Goal: Information Seeking & Learning: Compare options

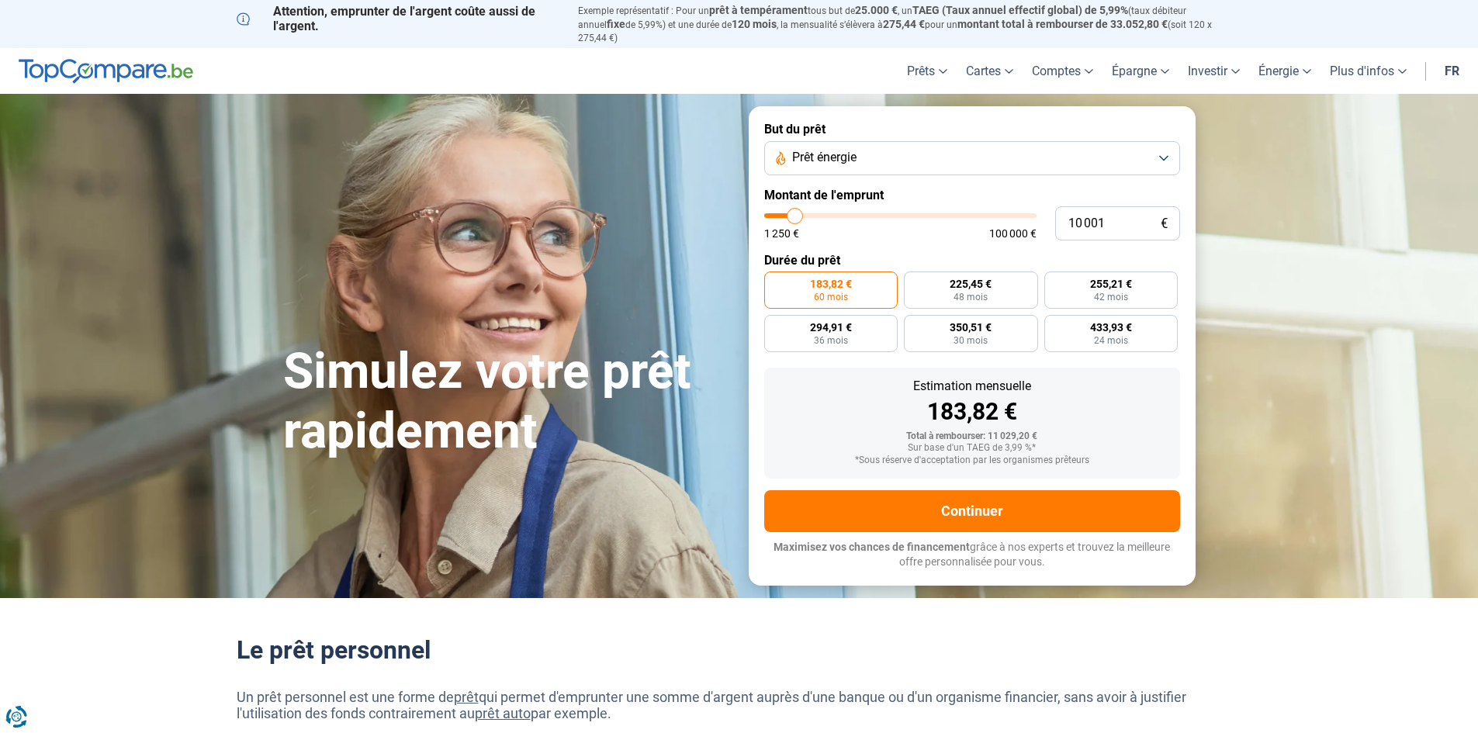
type input "11 500"
type input "11500"
type input "13 250"
type input "13250"
type input "16 500"
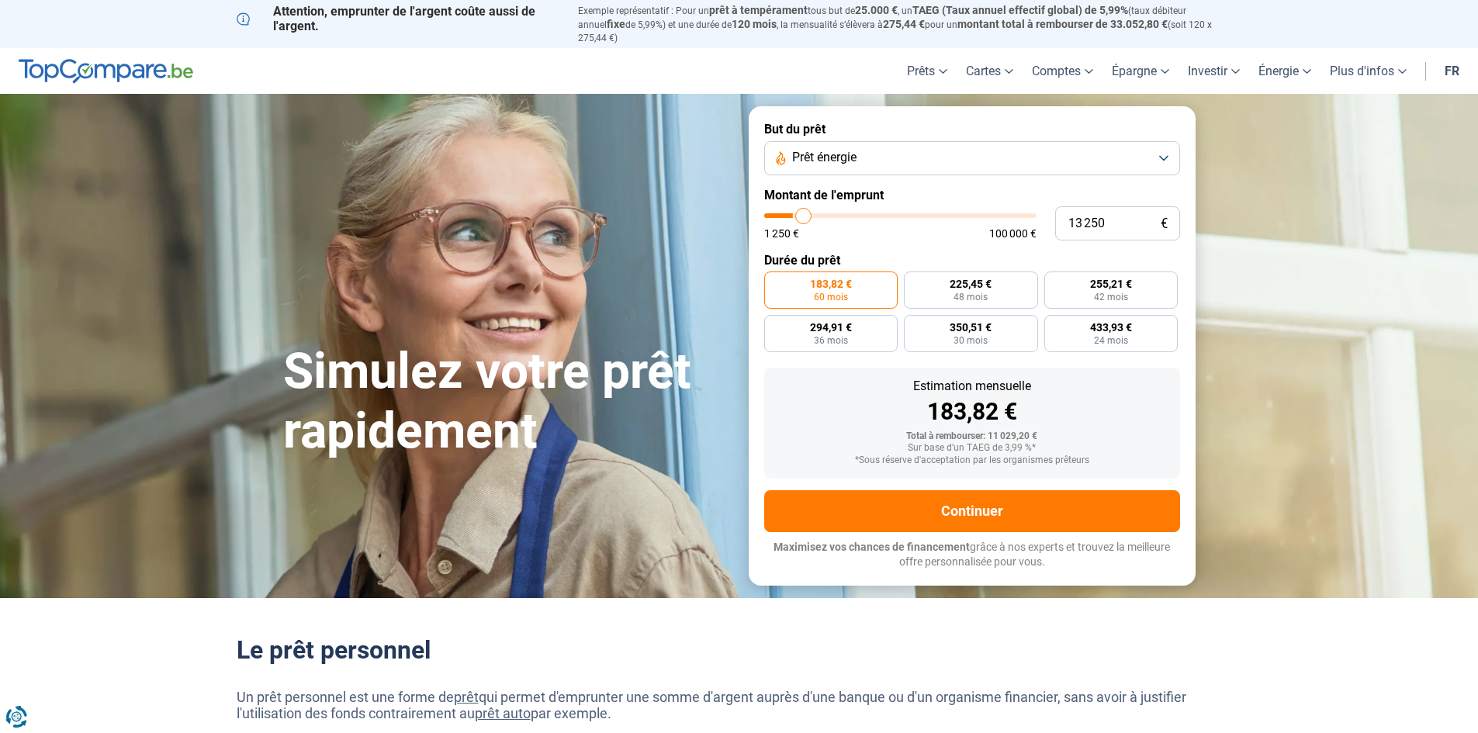
type input "16500"
type input "20 750"
type input "20750"
type input "27 250"
type input "27250"
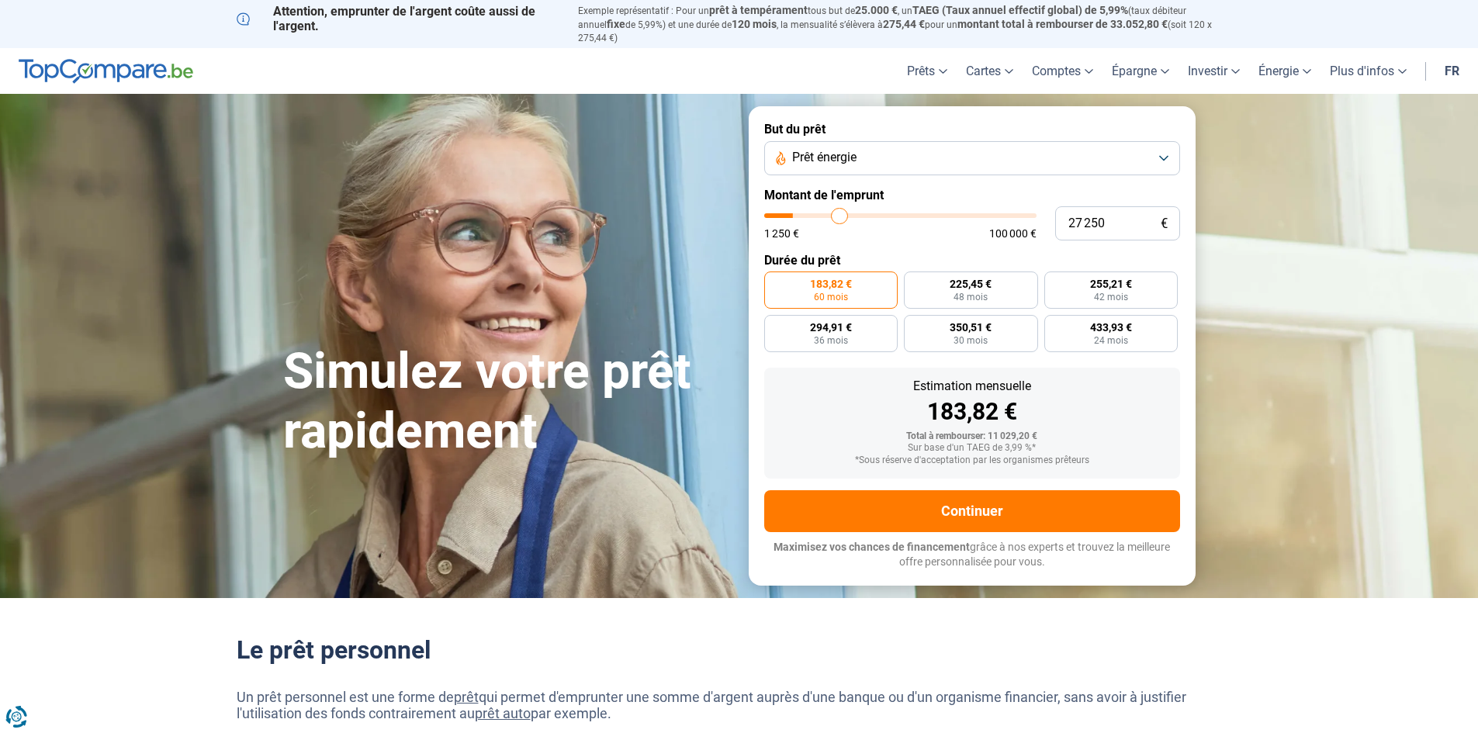
type input "33 500"
type input "33500"
type input "39 750"
type input "39750"
type input "48 500"
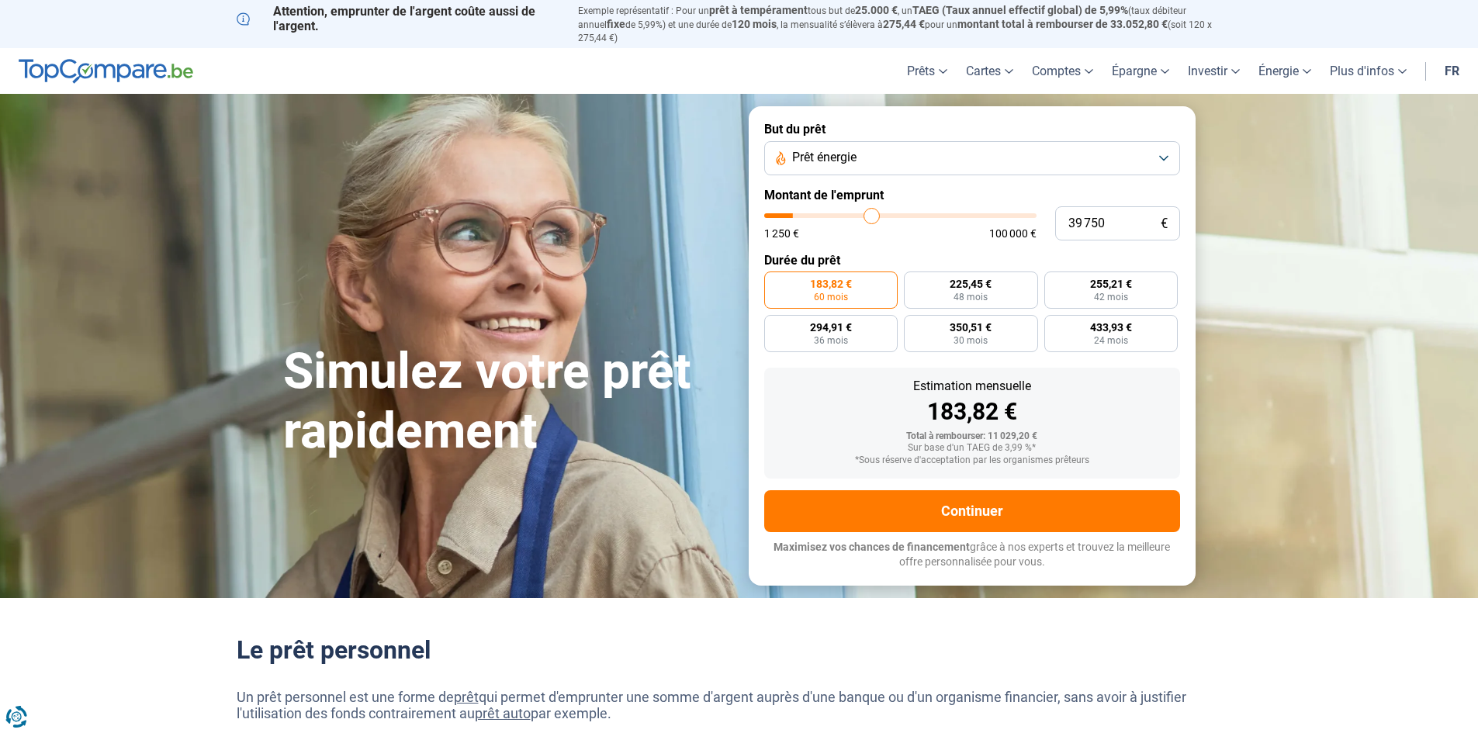
type input "48500"
type input "53 250"
type input "53250"
type input "56 250"
type input "56250"
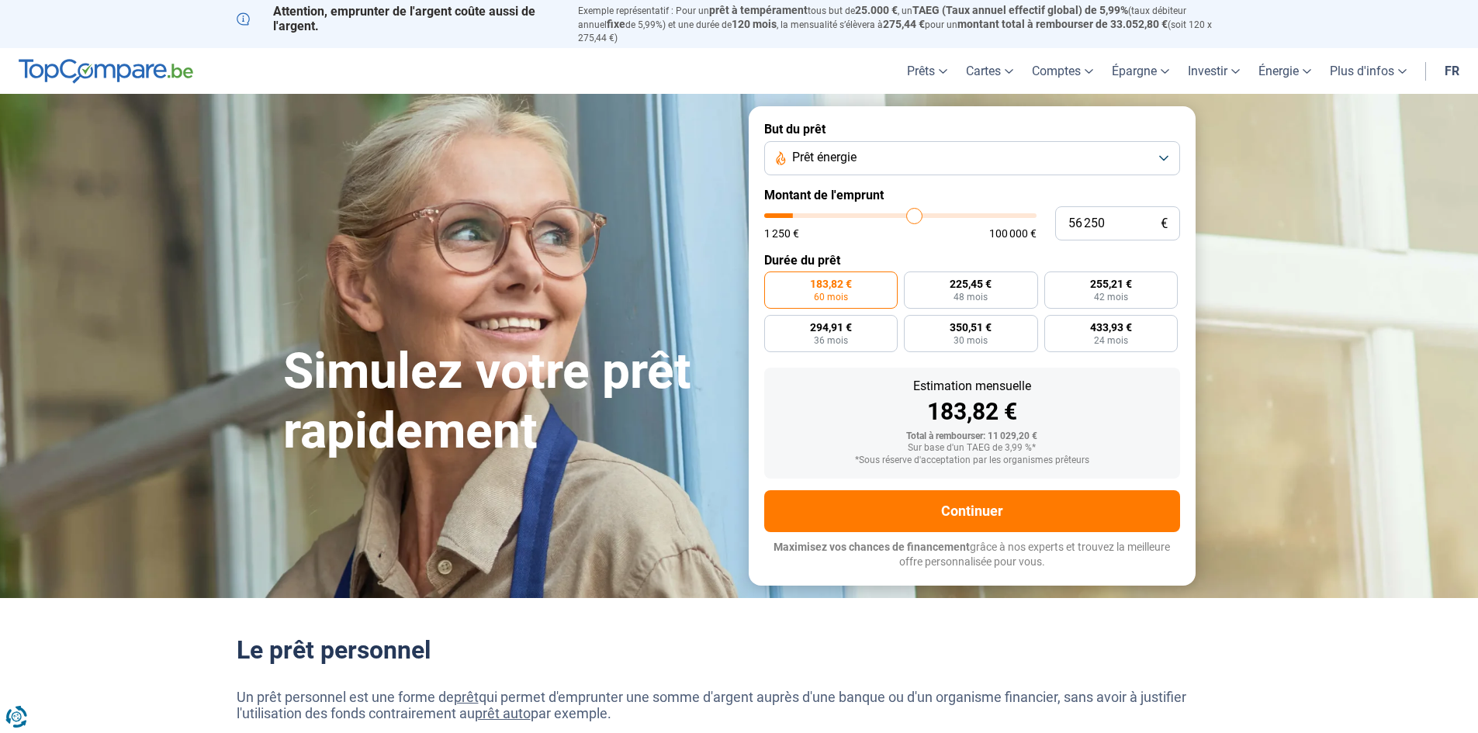
type input "58 750"
type input "58750"
type input "60 000"
type input "60000"
type input "60 750"
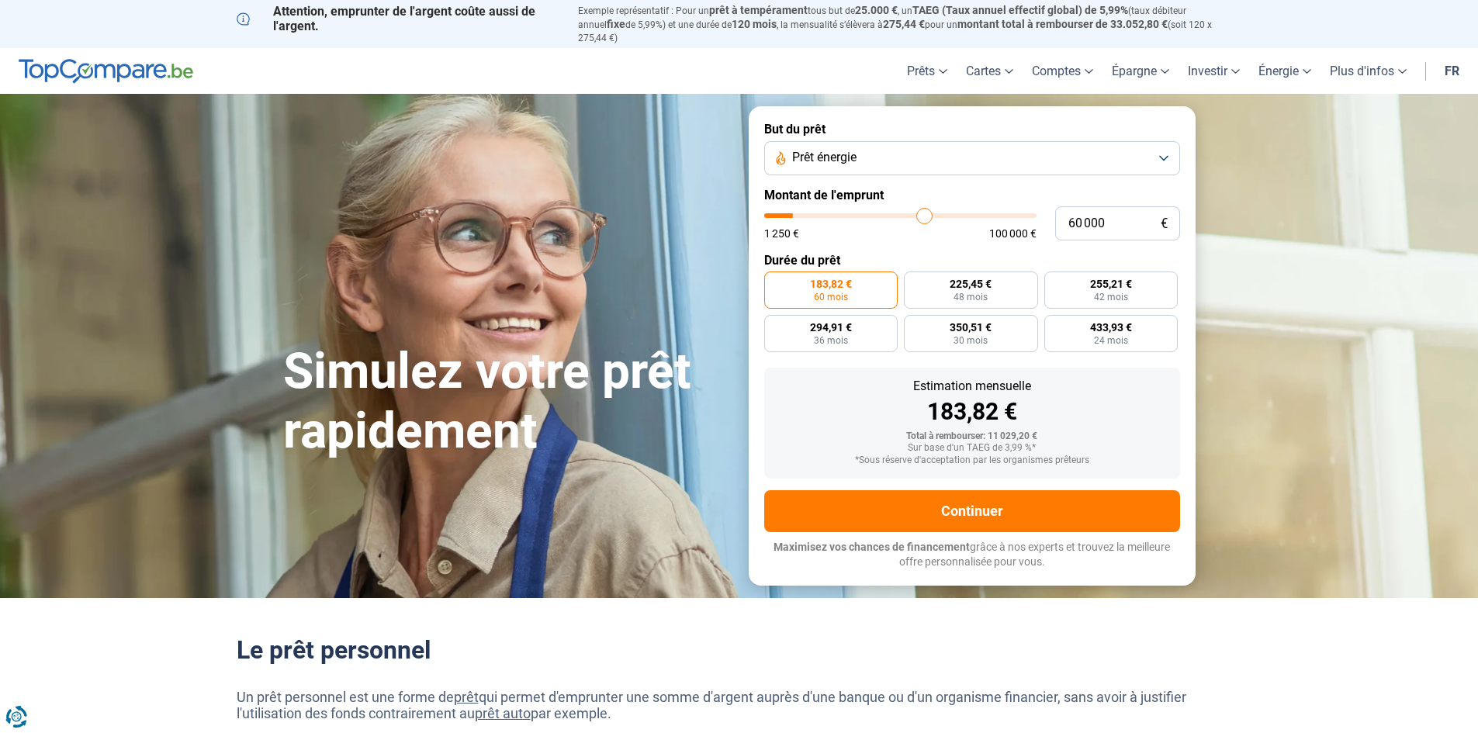
type input "60750"
type input "61 750"
type input "61750"
type input "62 500"
type input "62500"
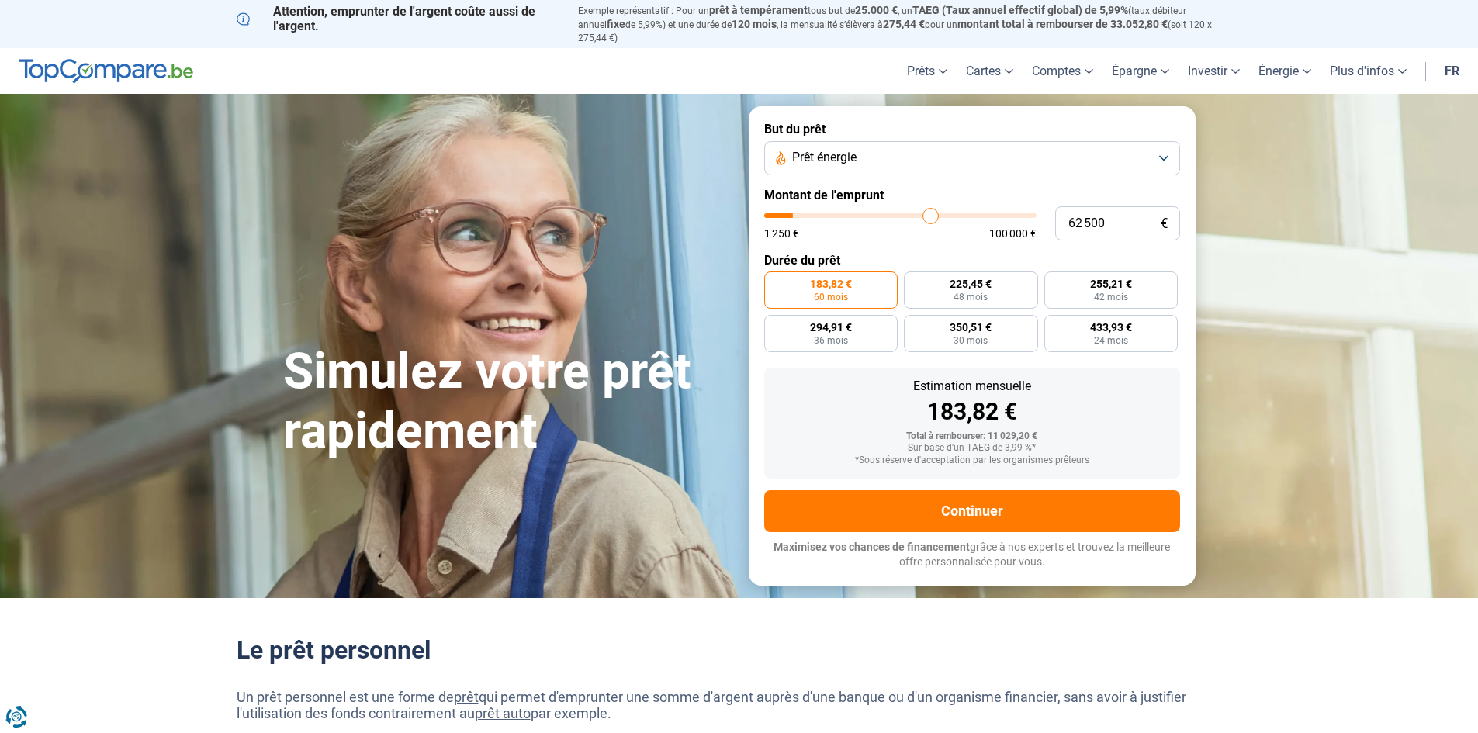
type input "63 500"
type input "63500"
type input "64 750"
type input "64750"
type input "66 250"
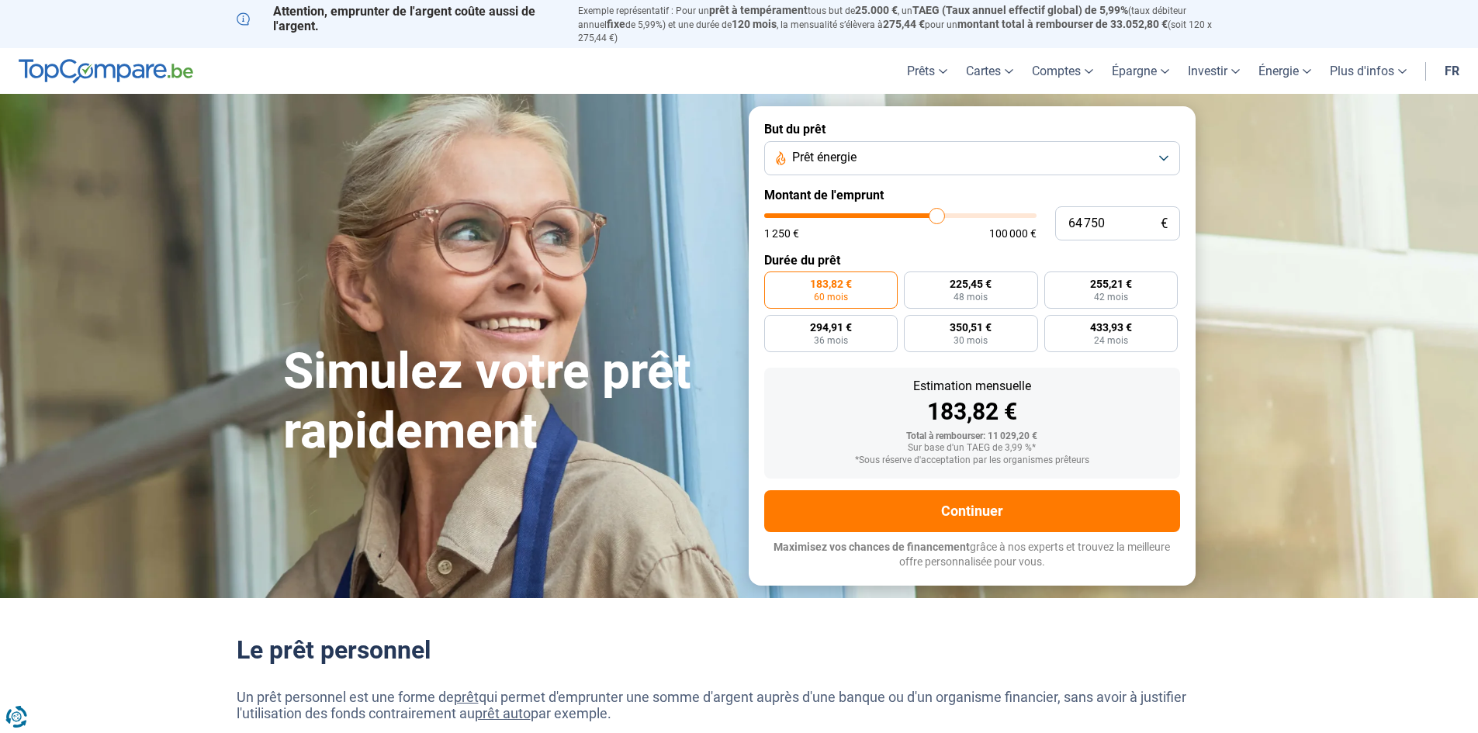
type input "66250"
type input "69 250"
type input "69250"
type input "72 500"
type input "72500"
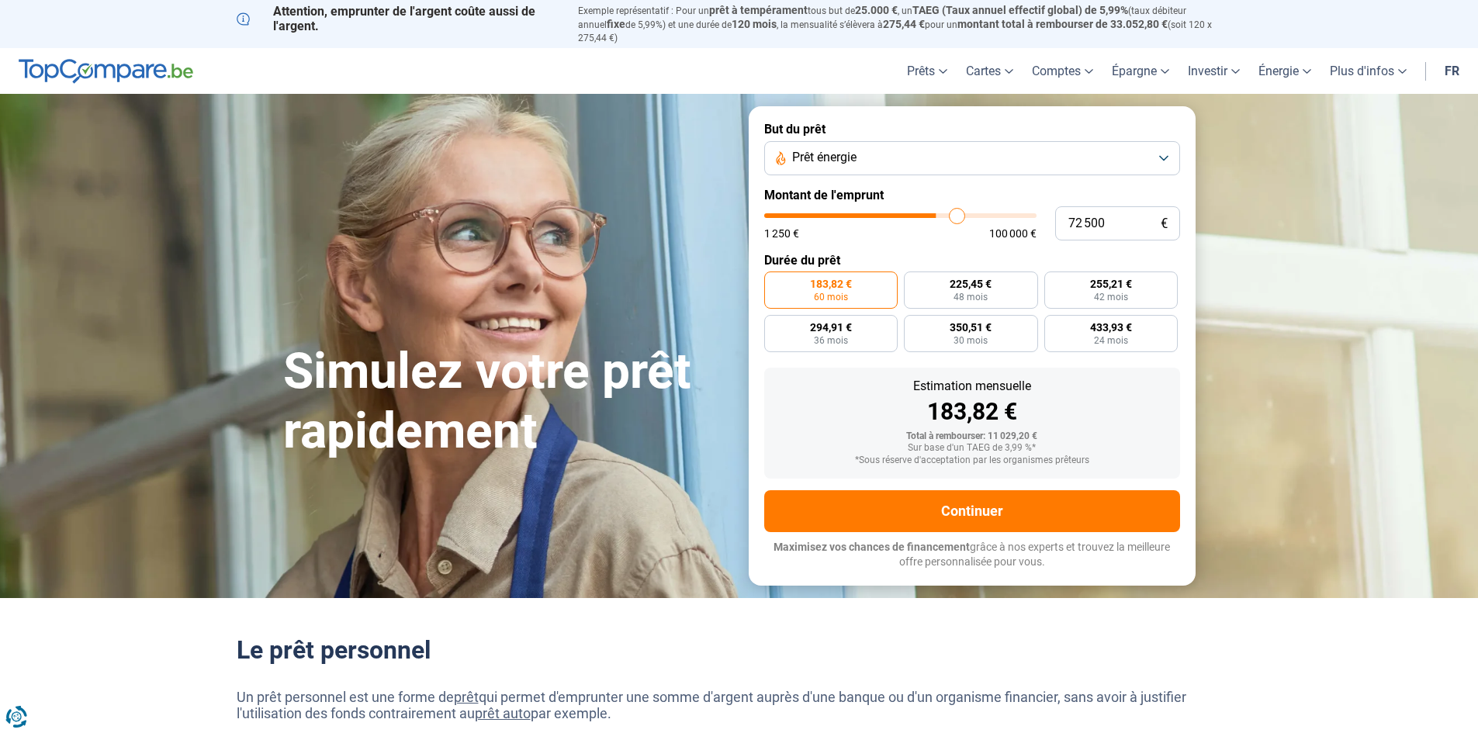
type input "75 750"
type input "75750"
type input "78 750"
type input "78750"
type input "80 750"
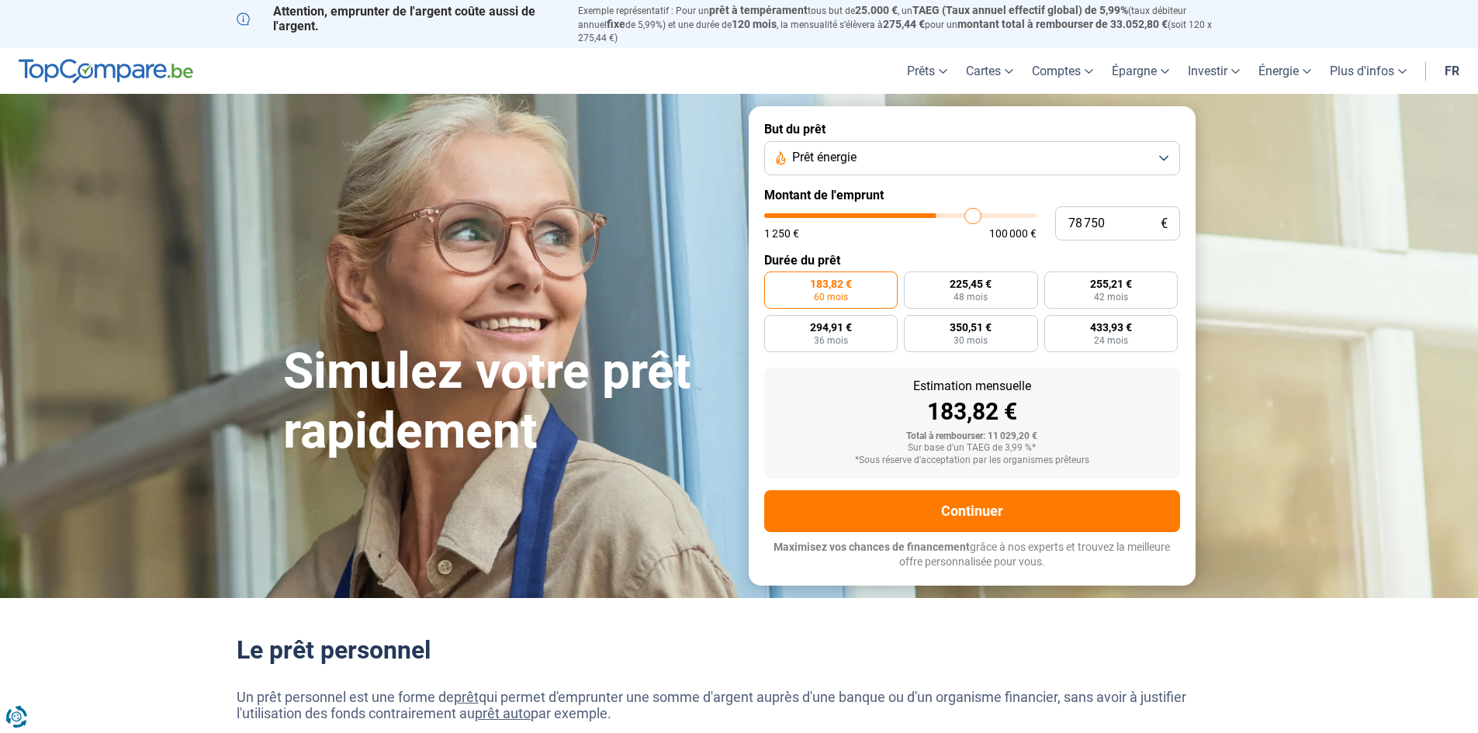
type input "80750"
type input "83 750"
type input "83750"
type input "86 750"
type input "86750"
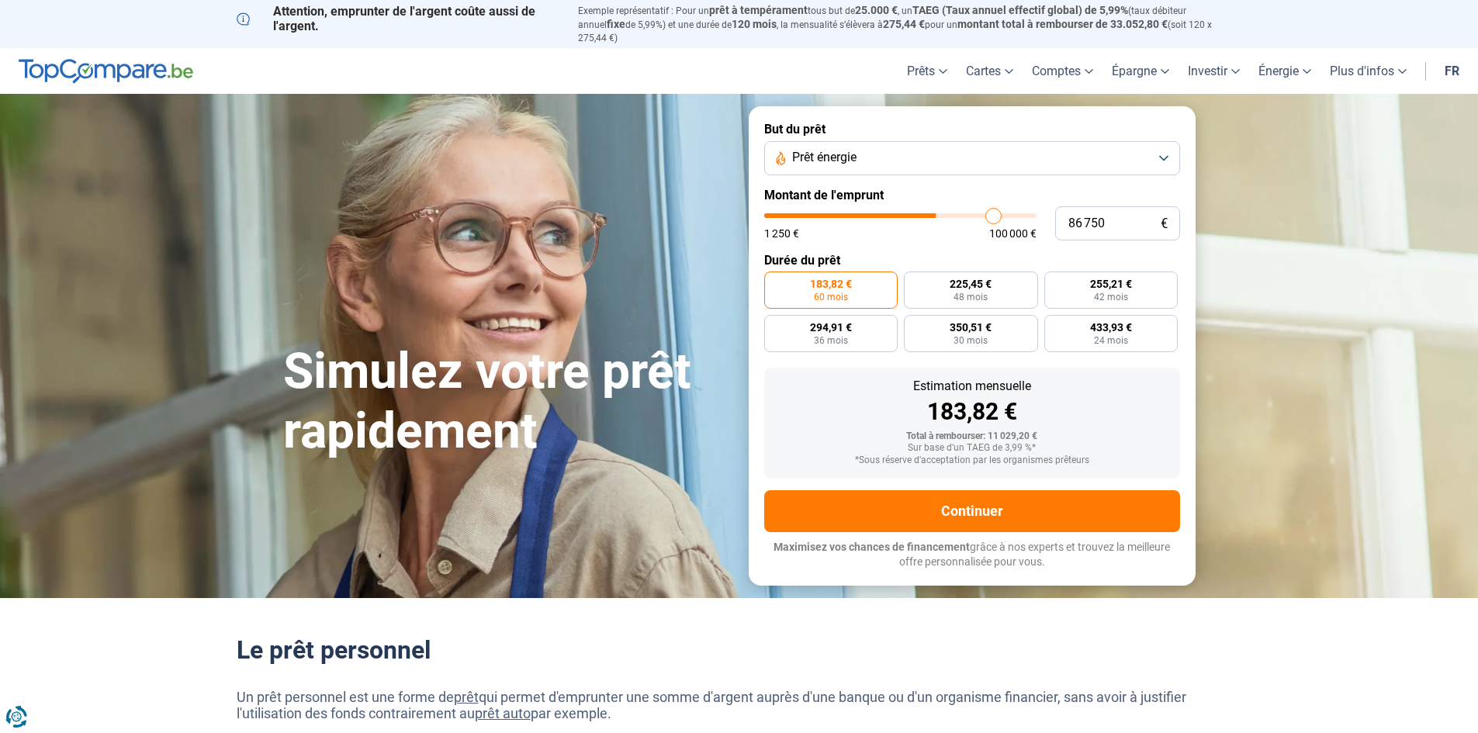
type input "91 500"
type input "91500"
type input "96 500"
type input "96500"
type input "100 000"
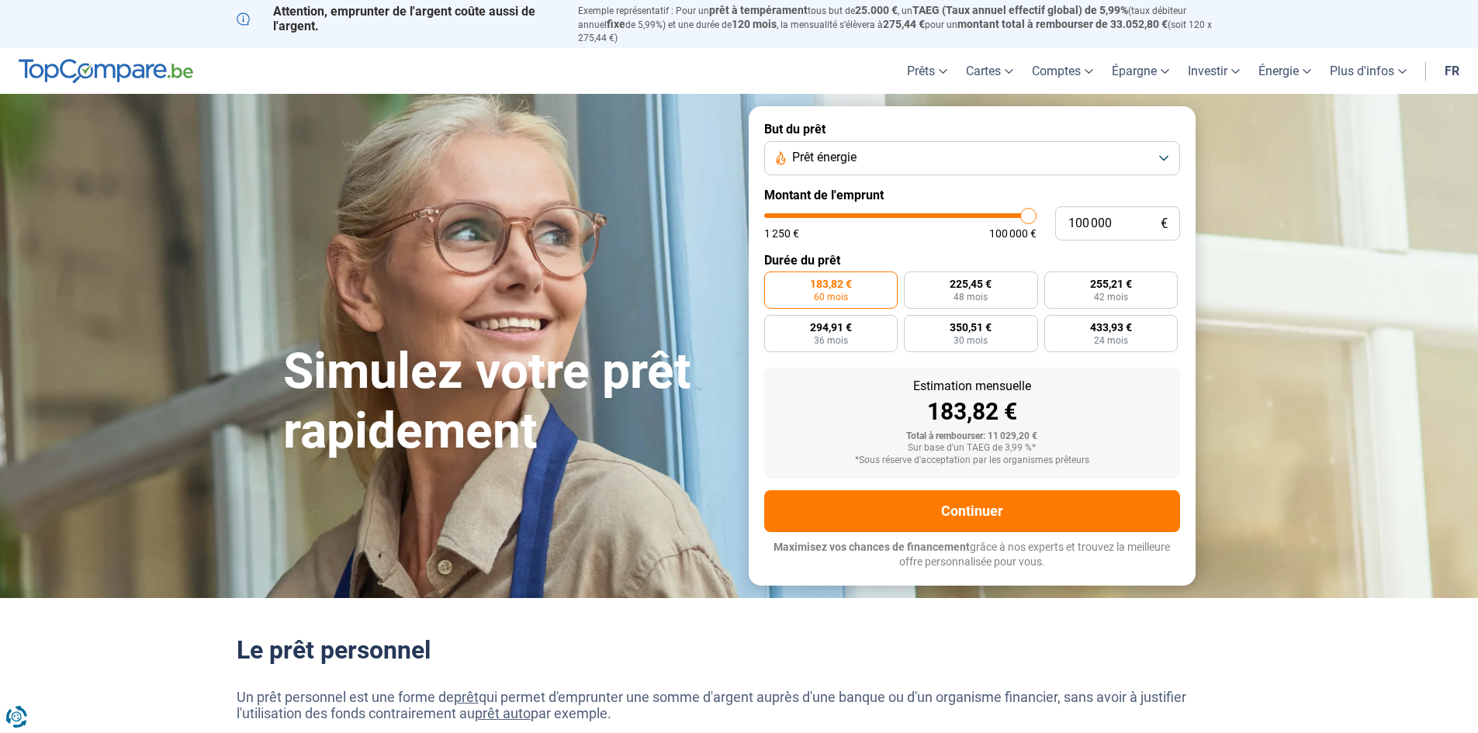
drag, startPoint x: 799, startPoint y: 205, endPoint x: 1036, endPoint y: 218, distance: 237.8
type input "100000"
click at [1036, 218] on input "range" at bounding box center [900, 215] width 272 height 5
radio input "false"
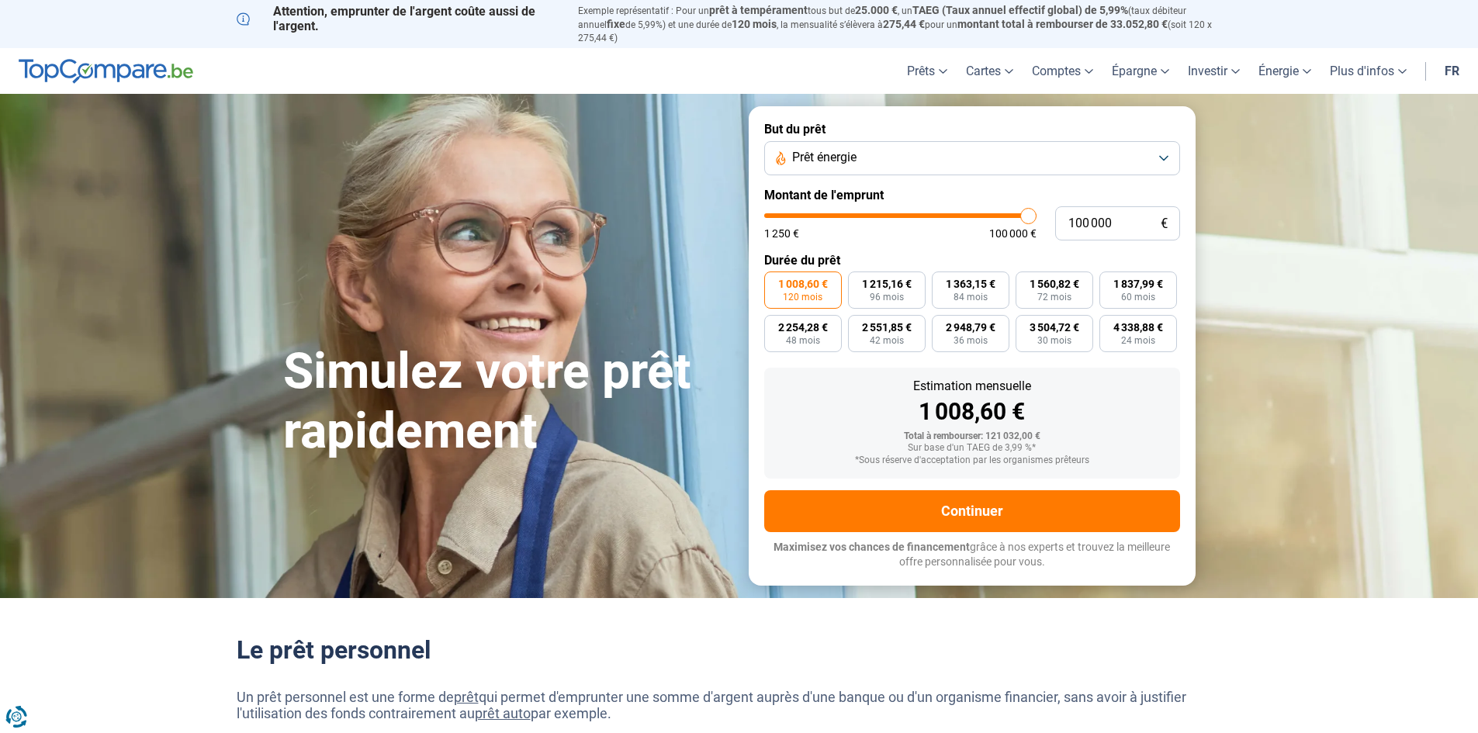
click at [900, 145] on button "Prêt énergie" at bounding box center [972, 158] width 416 height 34
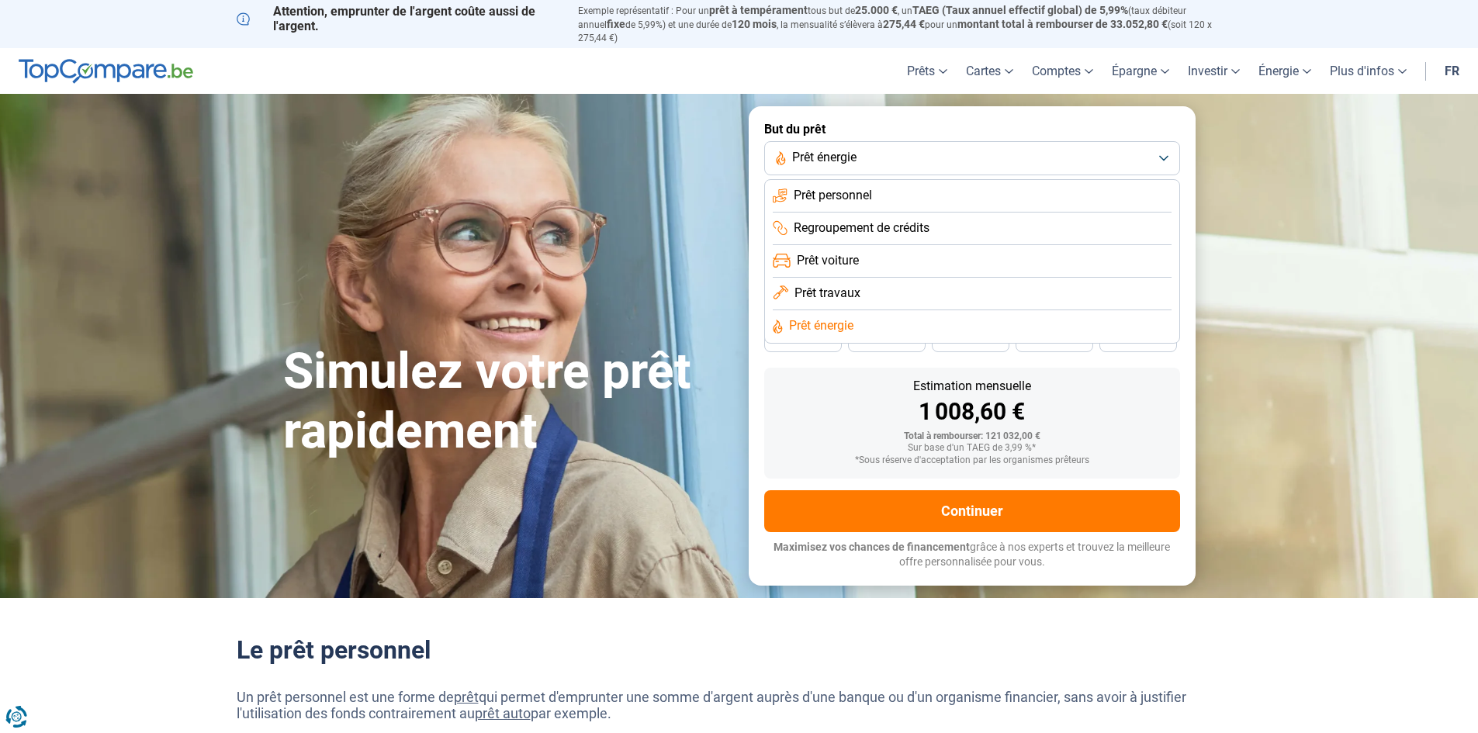
click at [903, 213] on li "Prêt personnel" at bounding box center [972, 229] width 399 height 33
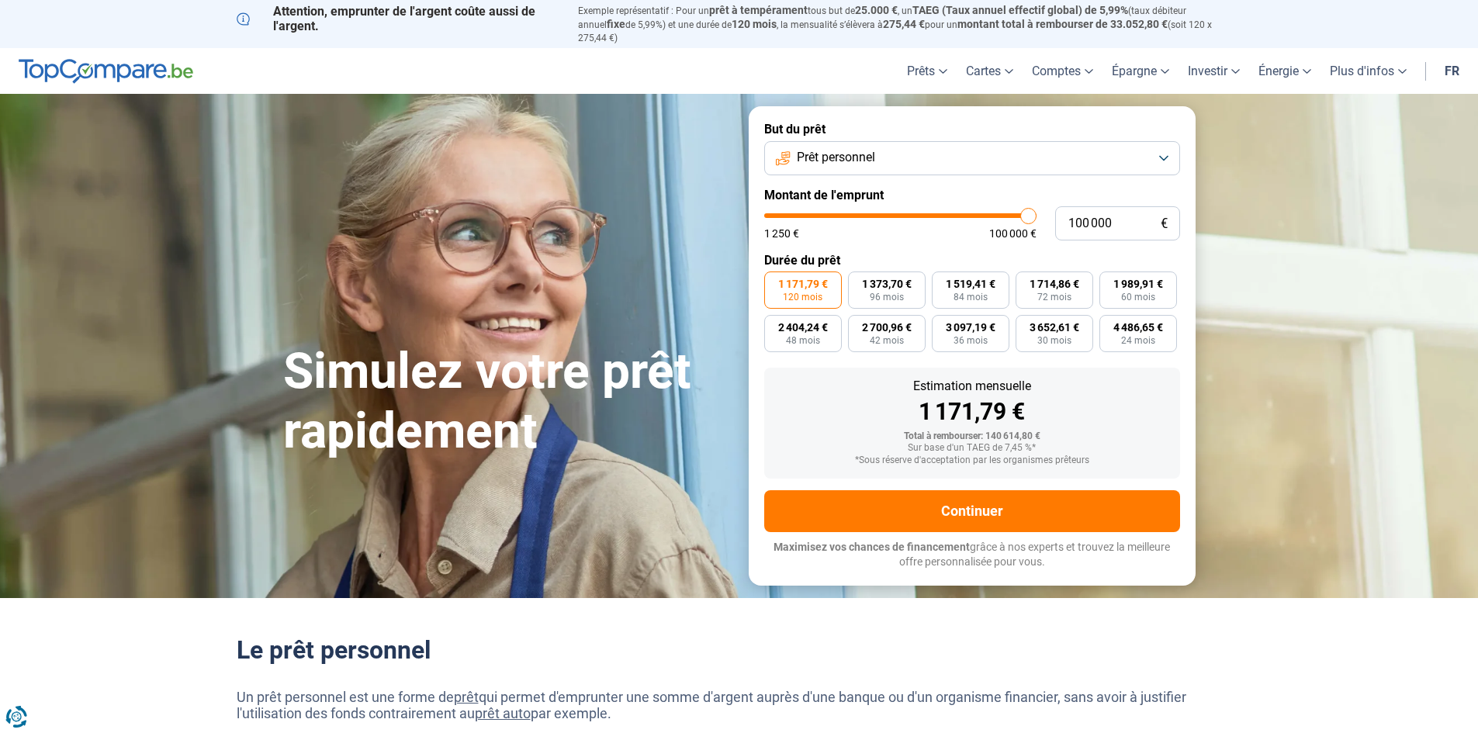
click at [826, 149] on span "Prêt personnel" at bounding box center [836, 157] width 78 height 17
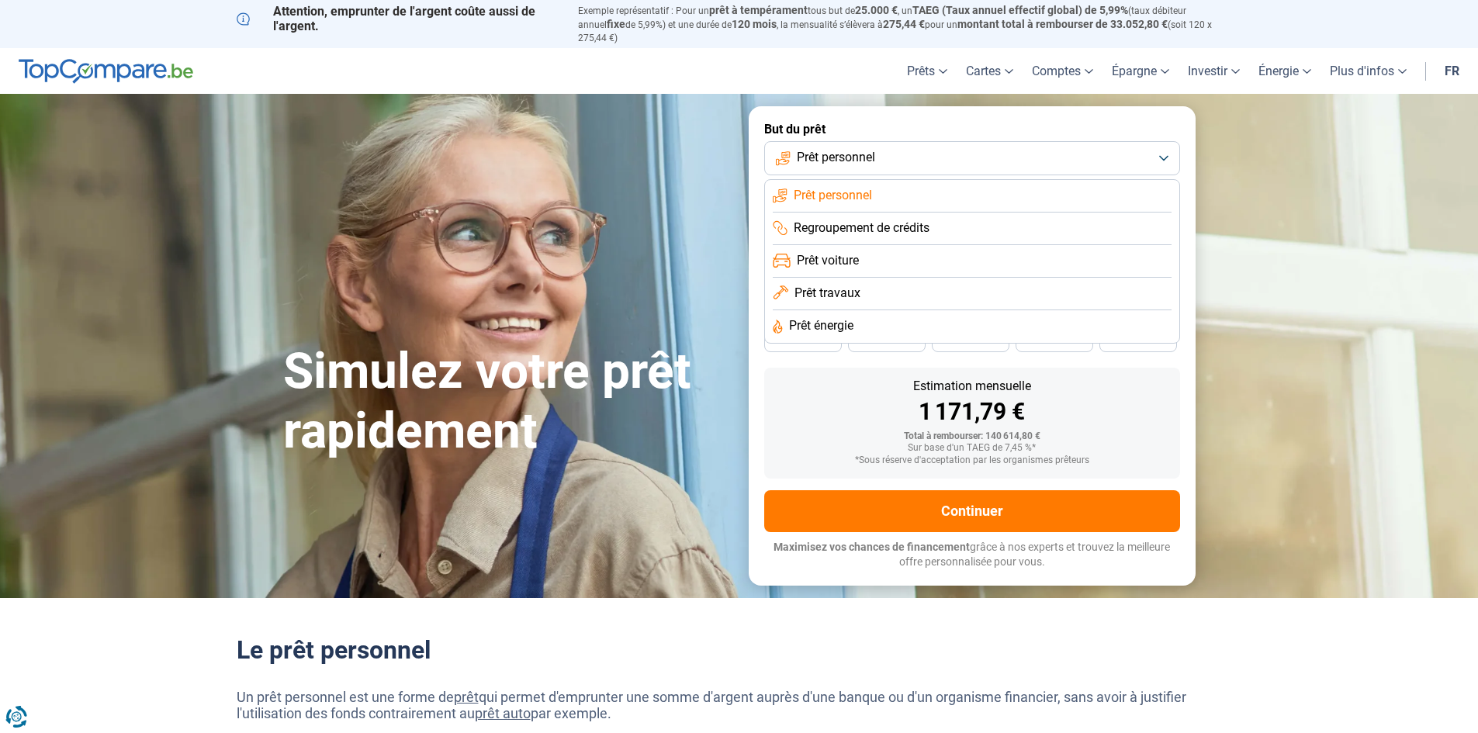
click at [863, 310] on li "Prêt travaux" at bounding box center [972, 326] width 399 height 33
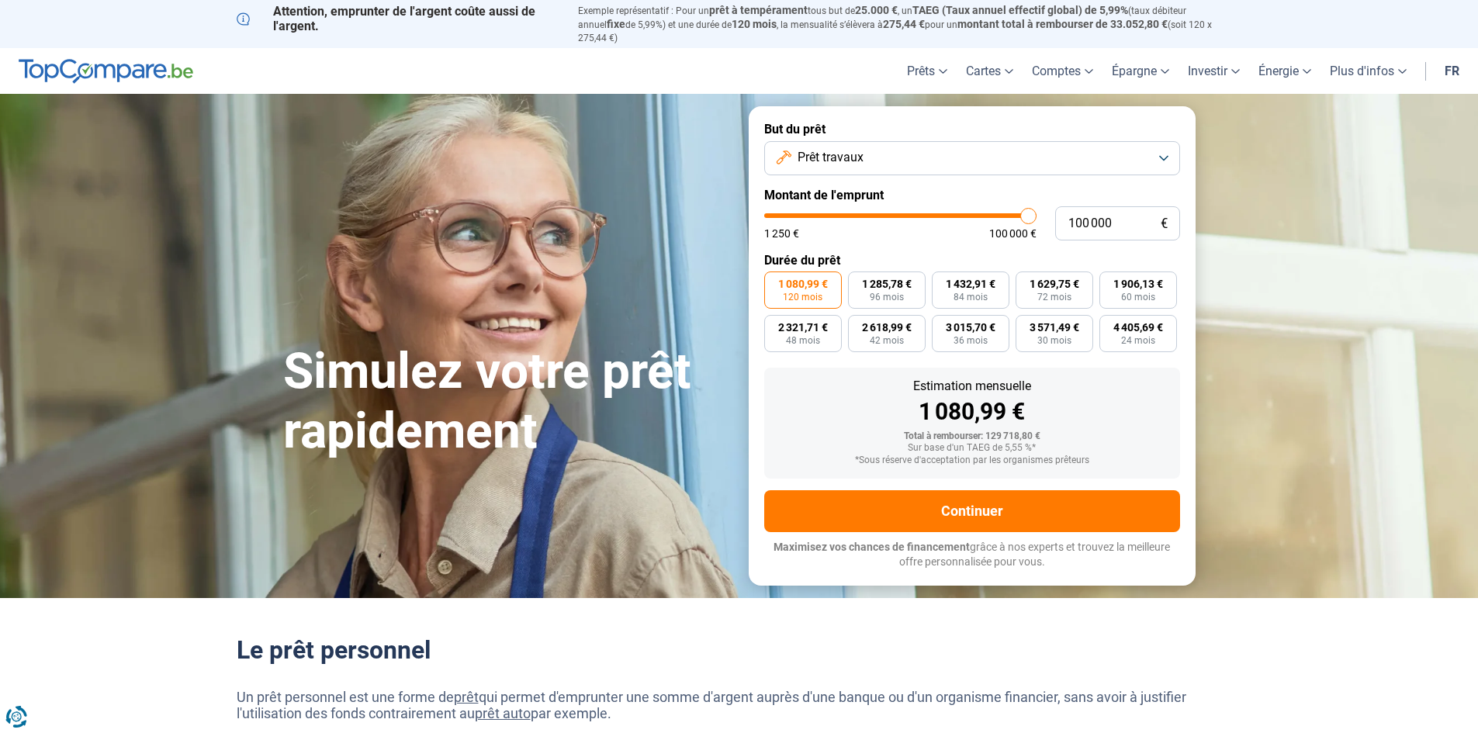
click at [867, 150] on button "Prêt travaux" at bounding box center [972, 158] width 416 height 34
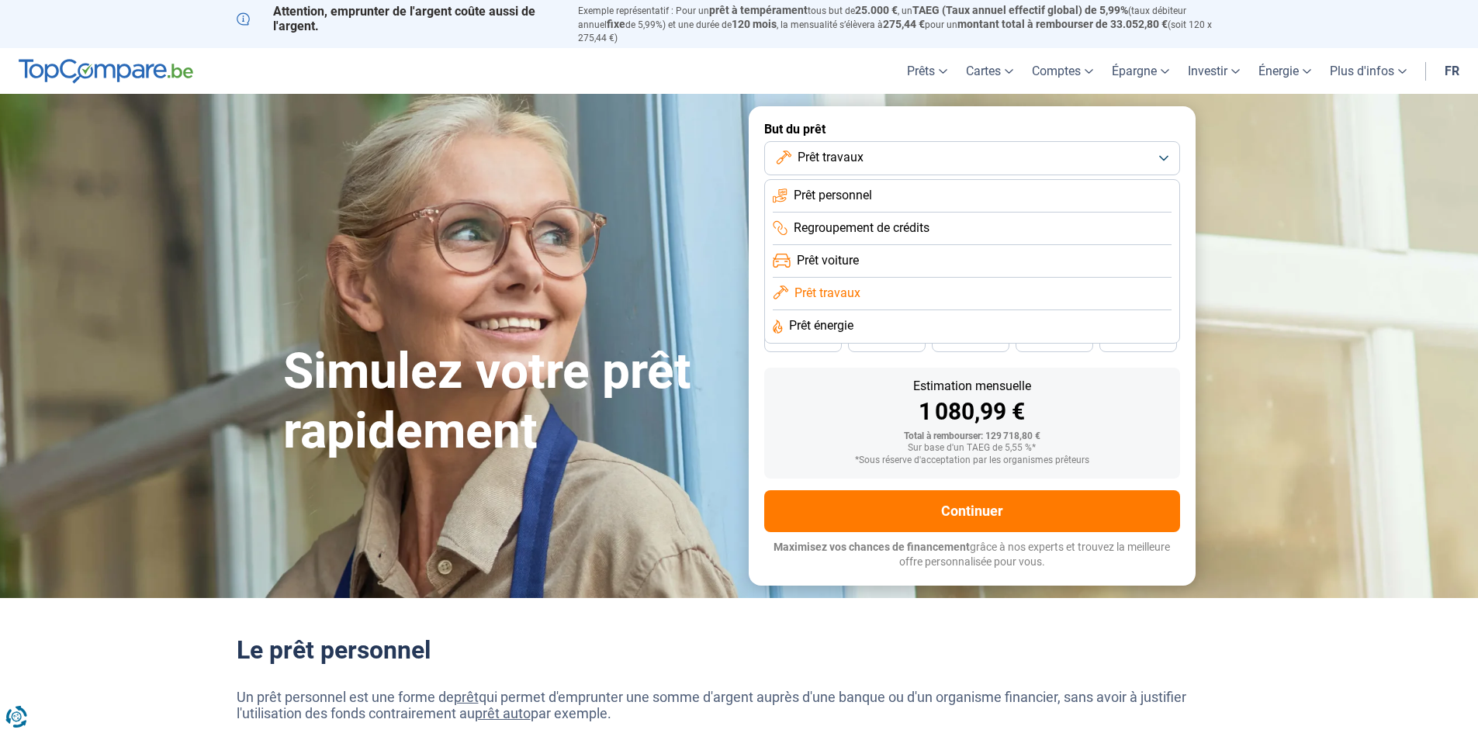
click at [891, 317] on li "Prêt énergie" at bounding box center [972, 326] width 399 height 33
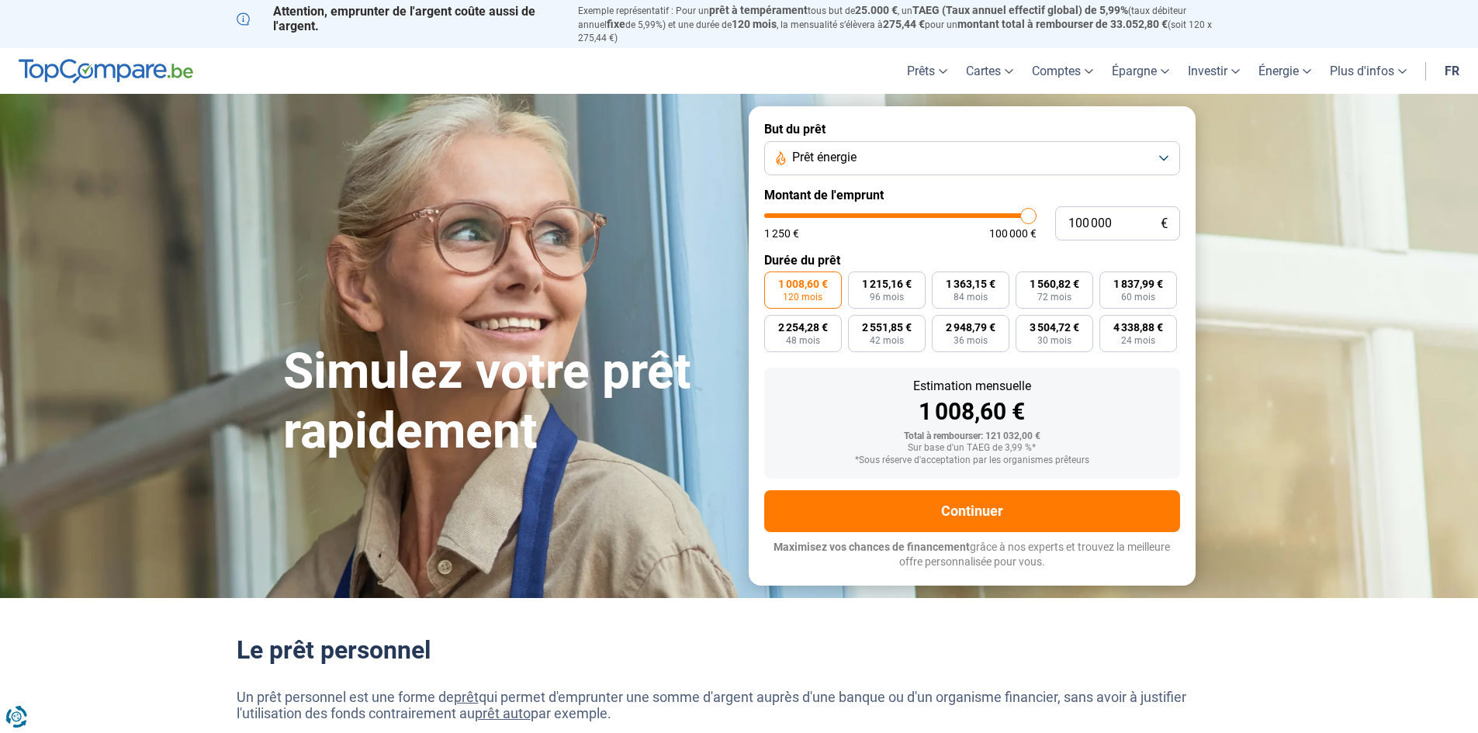
click at [857, 154] on span "Prêt énergie" at bounding box center [824, 157] width 64 height 17
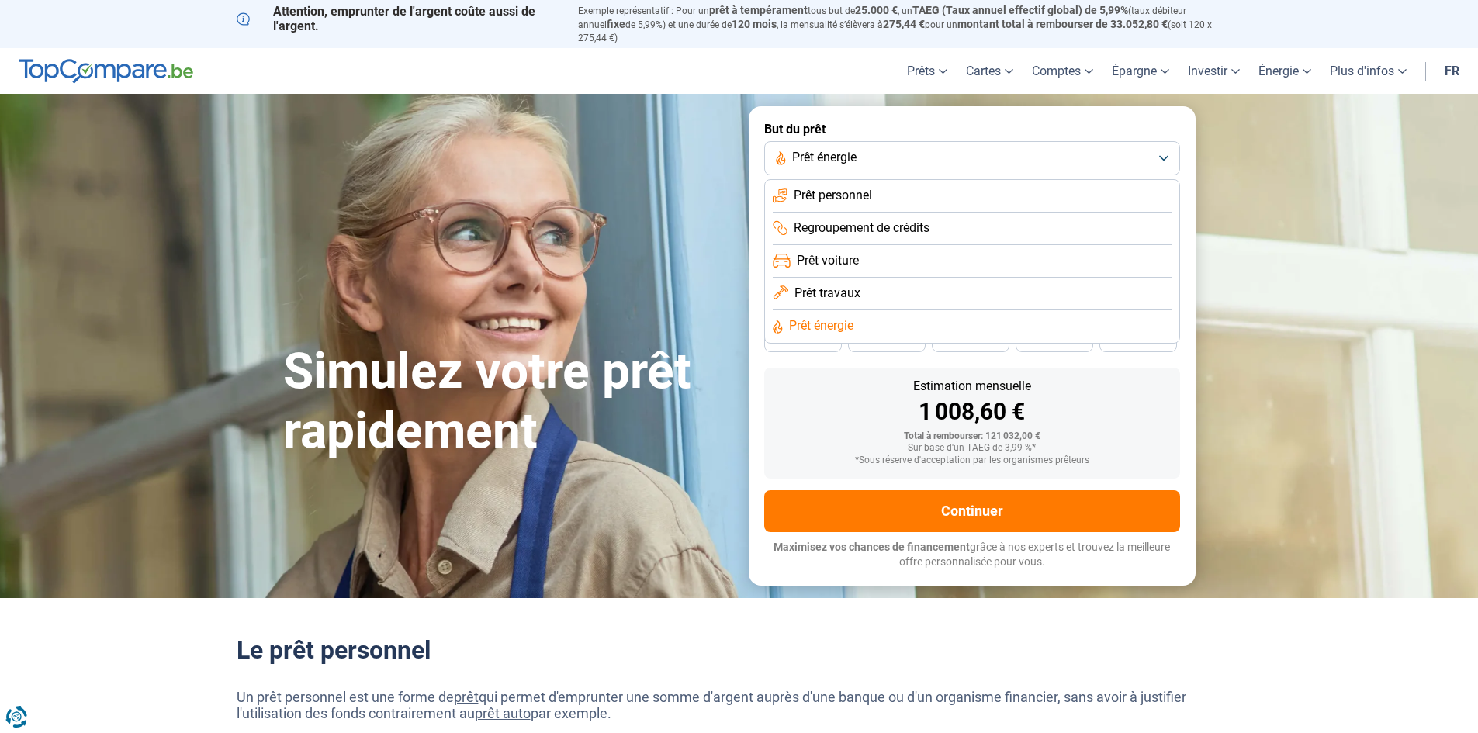
click at [855, 187] on span "Prêt personnel" at bounding box center [833, 195] width 78 height 17
